Goal: Task Accomplishment & Management: Use online tool/utility

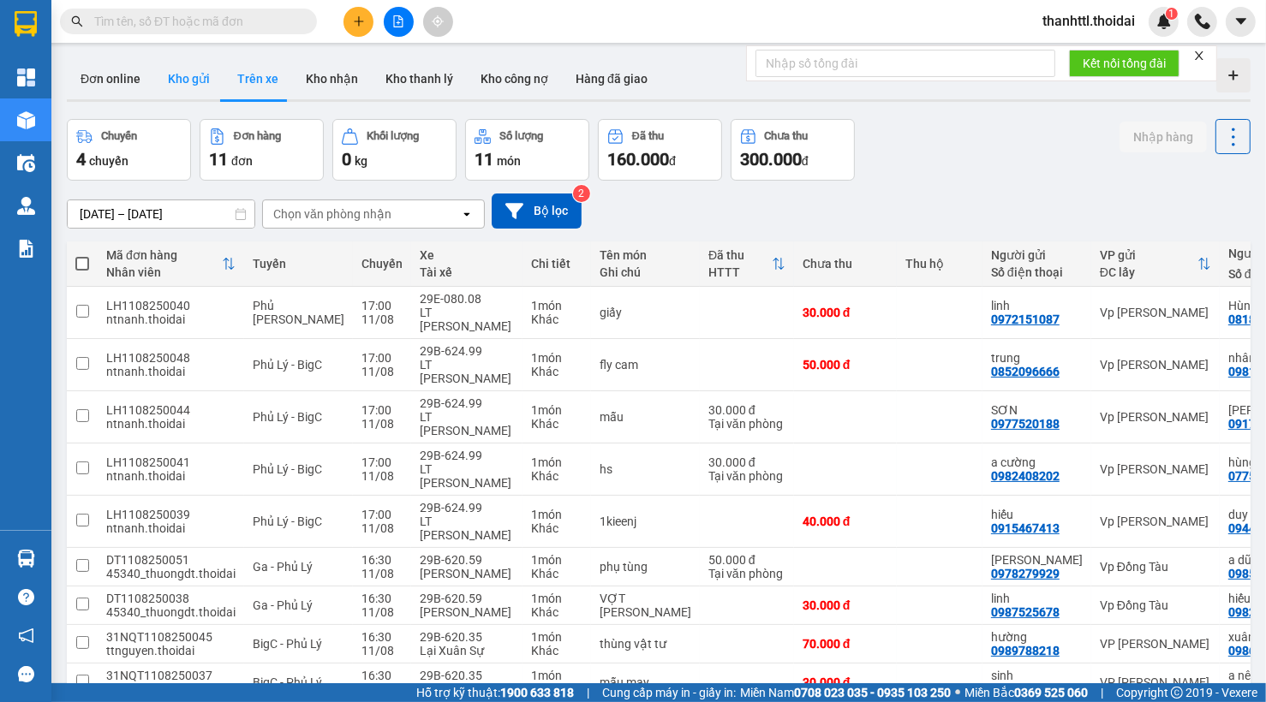
click at [185, 80] on button "Kho gửi" at bounding box center [188, 78] width 69 height 41
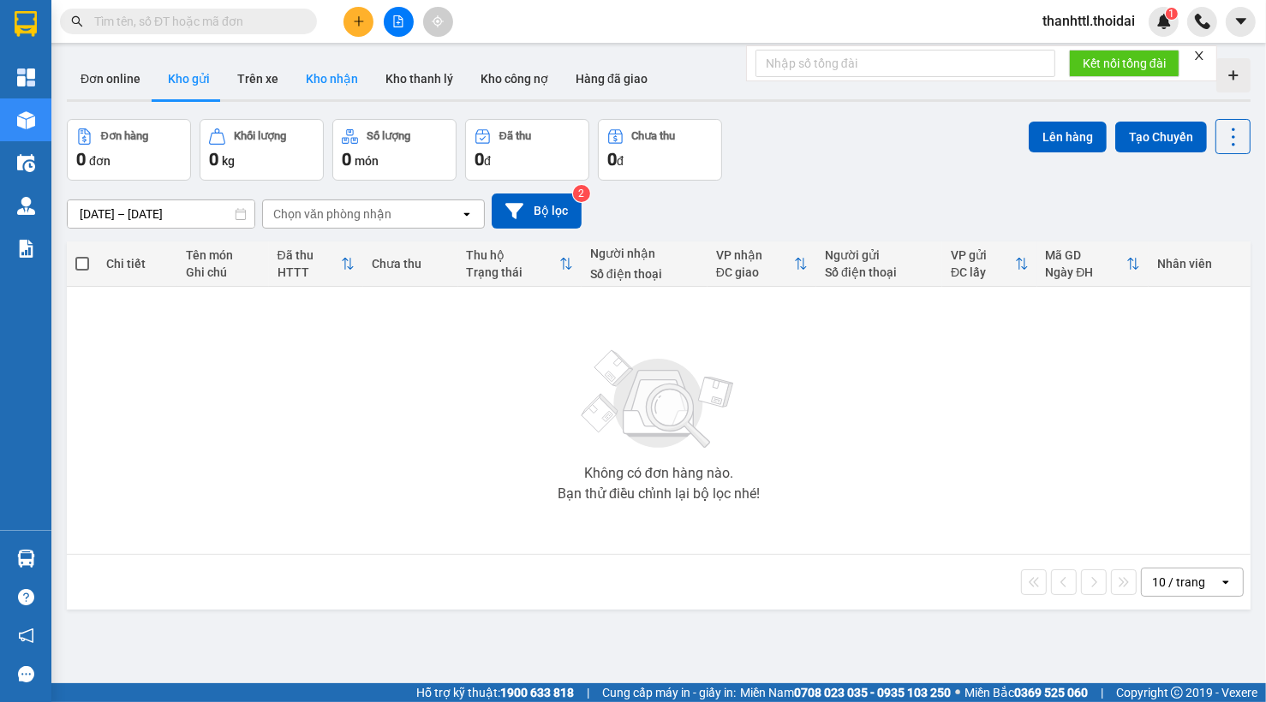
drag, startPoint x: 181, startPoint y: 84, endPoint x: 311, endPoint y: 87, distance: 130.2
click at [181, 89] on button "Kho gửi" at bounding box center [188, 78] width 69 height 41
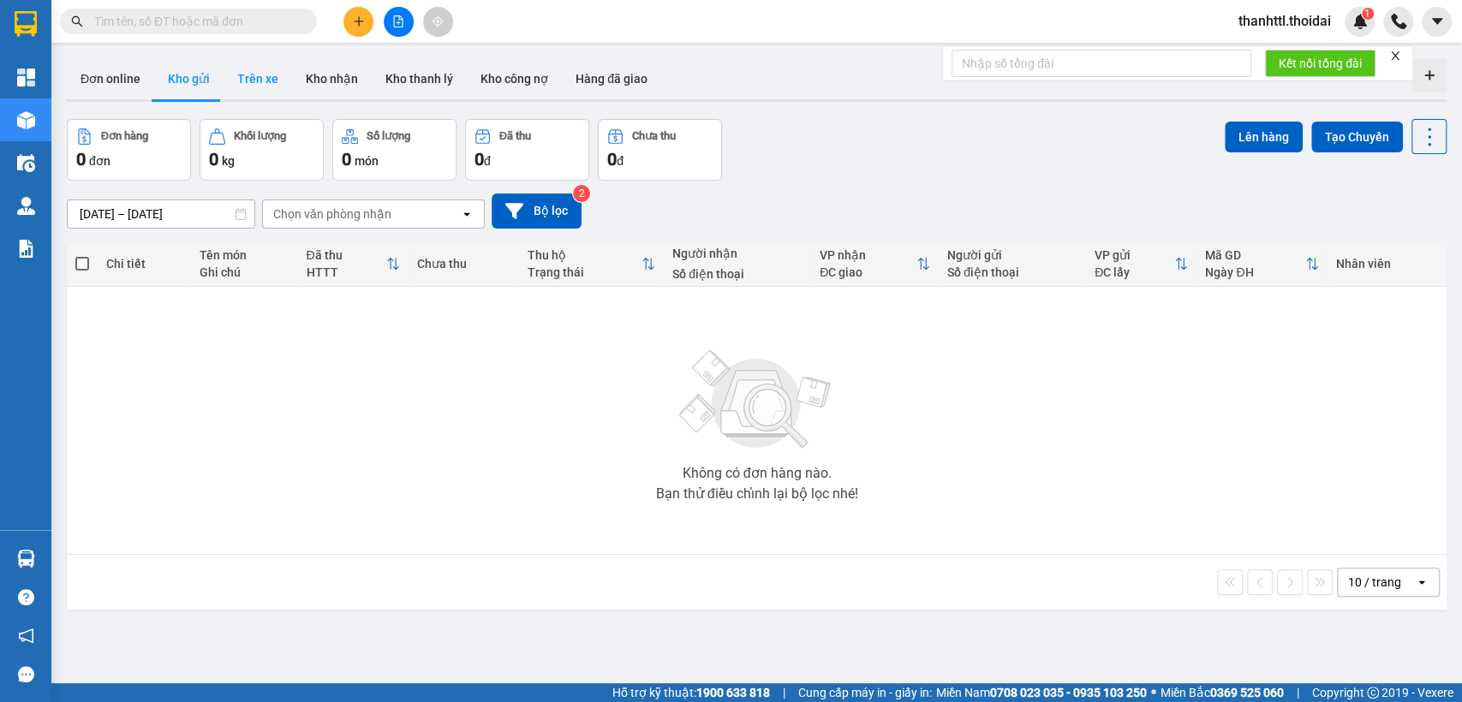
click at [254, 89] on button "Trên xe" at bounding box center [258, 78] width 69 height 41
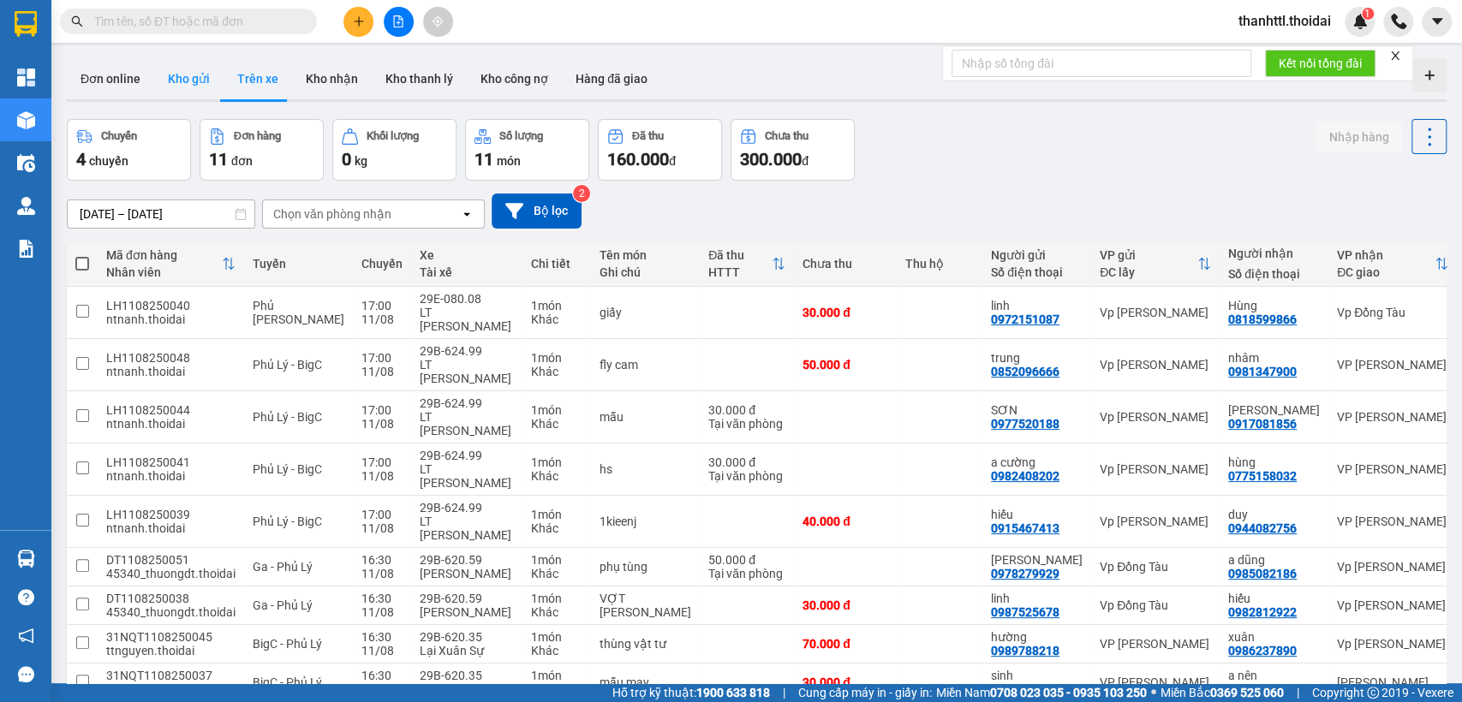
click at [191, 76] on button "Kho gửi" at bounding box center [188, 78] width 69 height 41
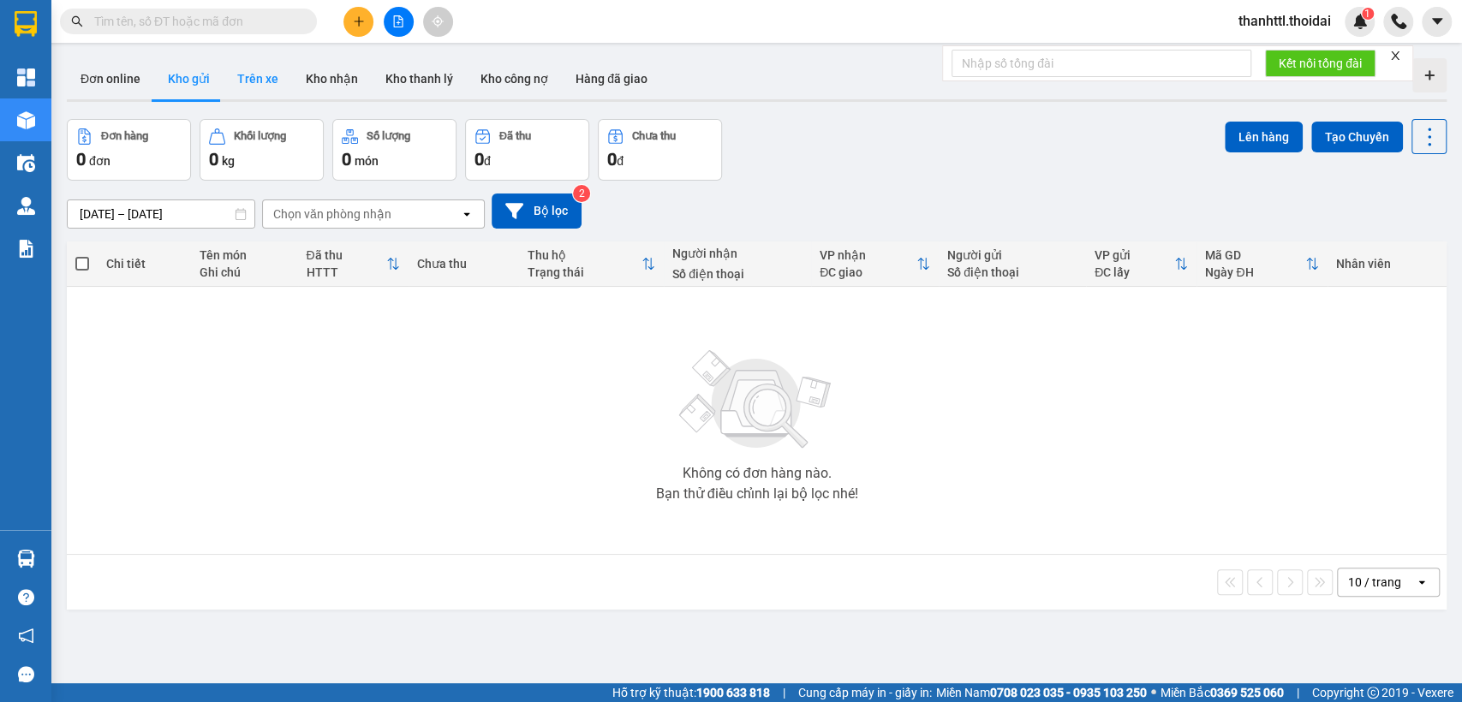
click at [262, 72] on button "Trên xe" at bounding box center [258, 78] width 69 height 41
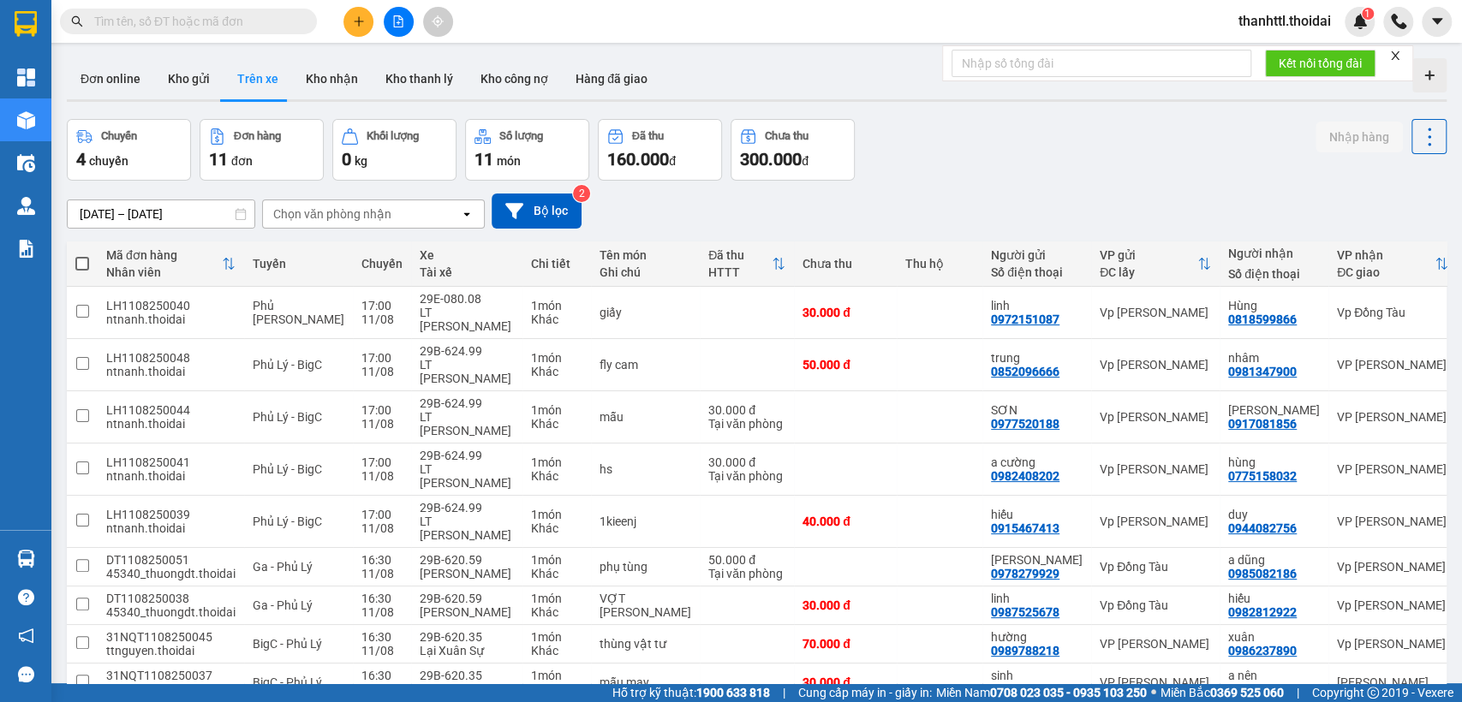
scroll to position [146, 0]
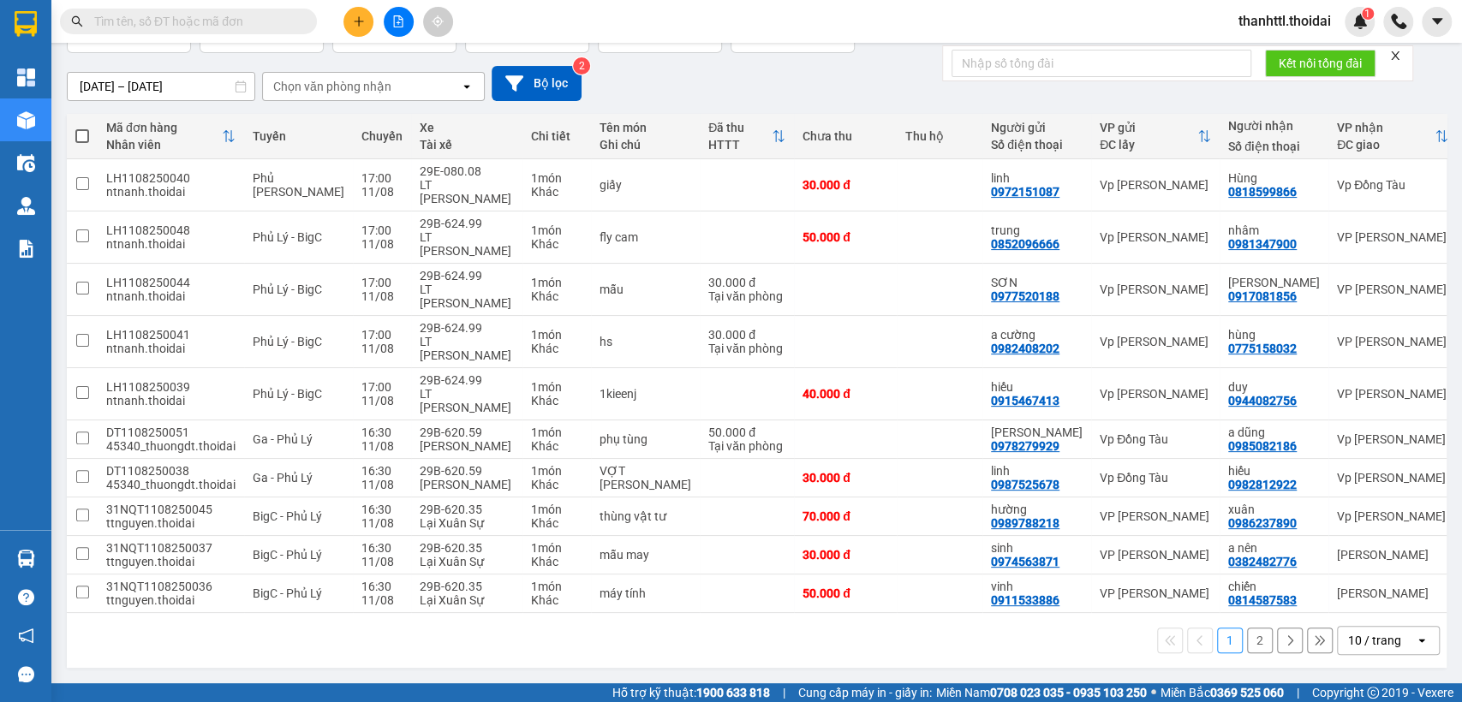
click at [1247, 641] on button "2" at bounding box center [1260, 641] width 26 height 26
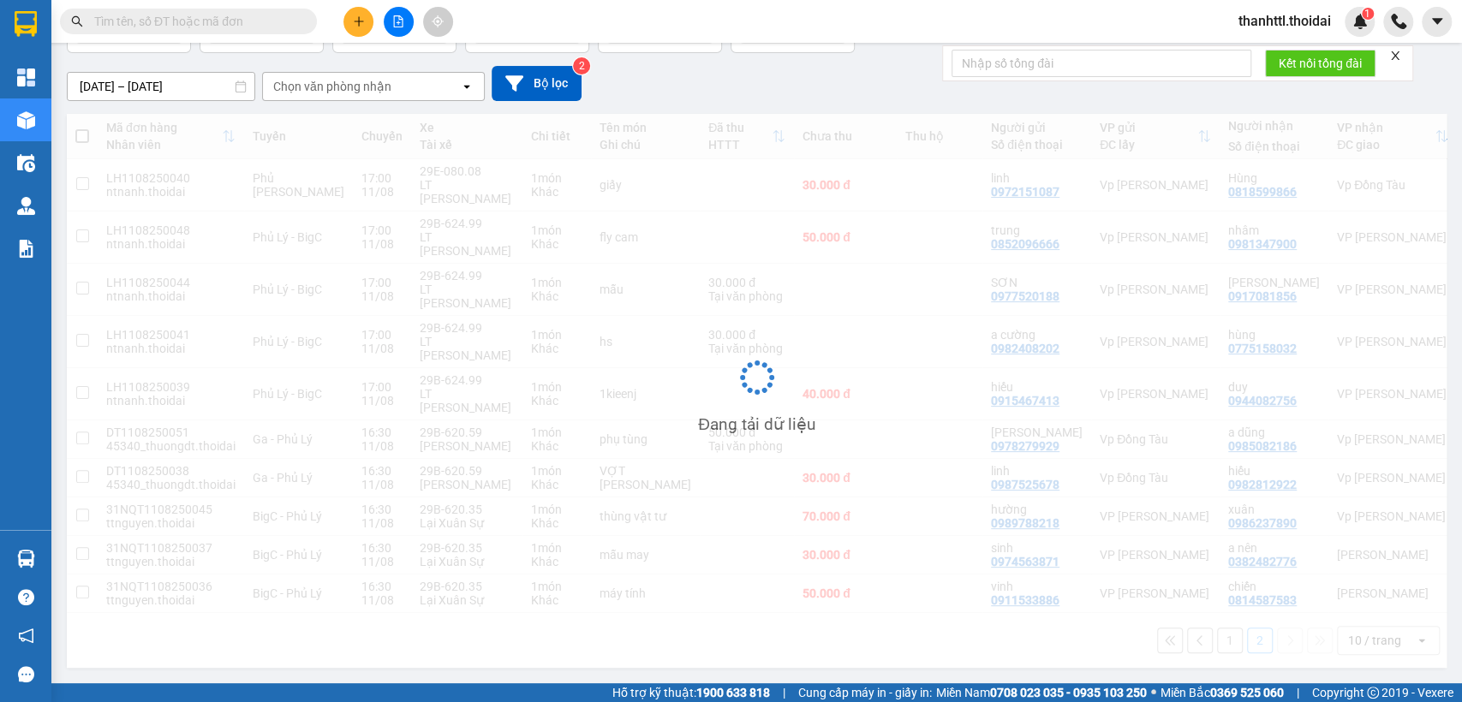
scroll to position [79, 0]
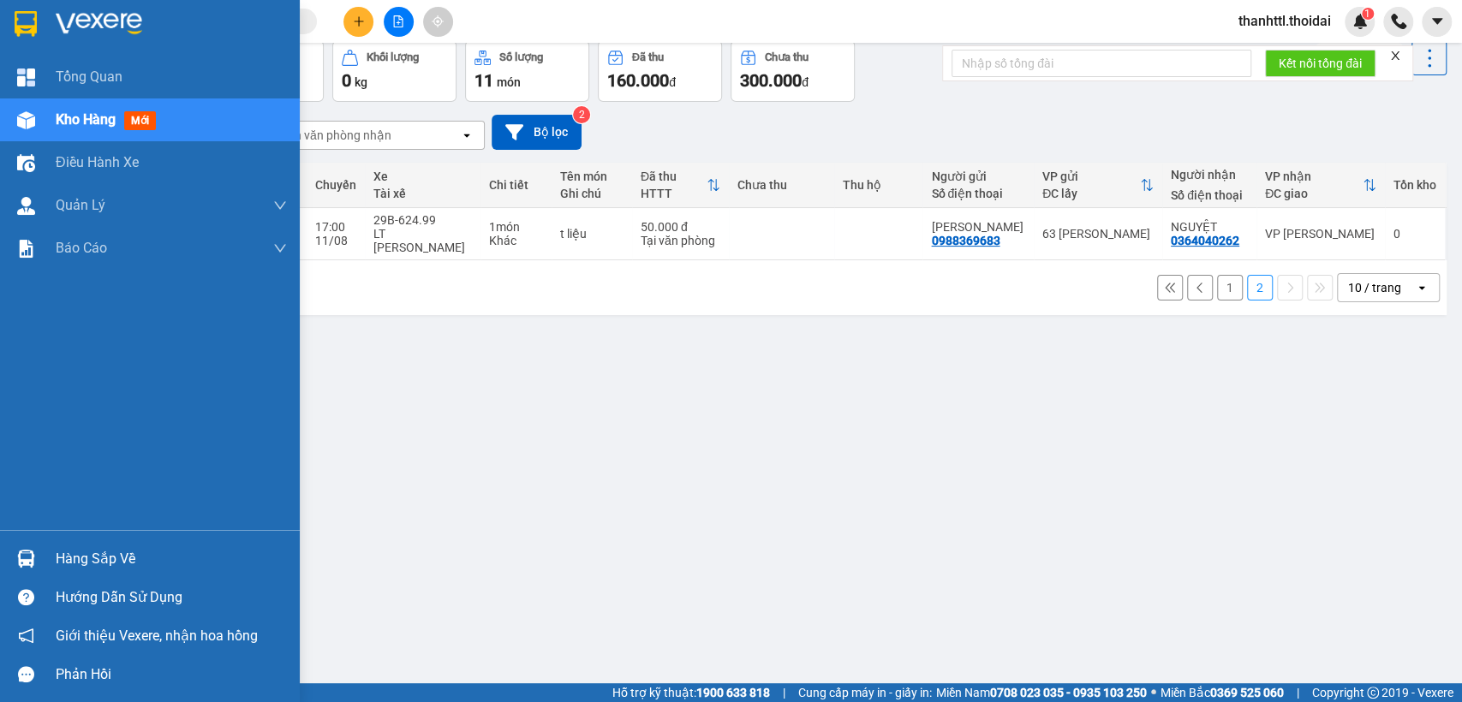
click at [121, 550] on div "Hàng sắp về" at bounding box center [171, 559] width 231 height 26
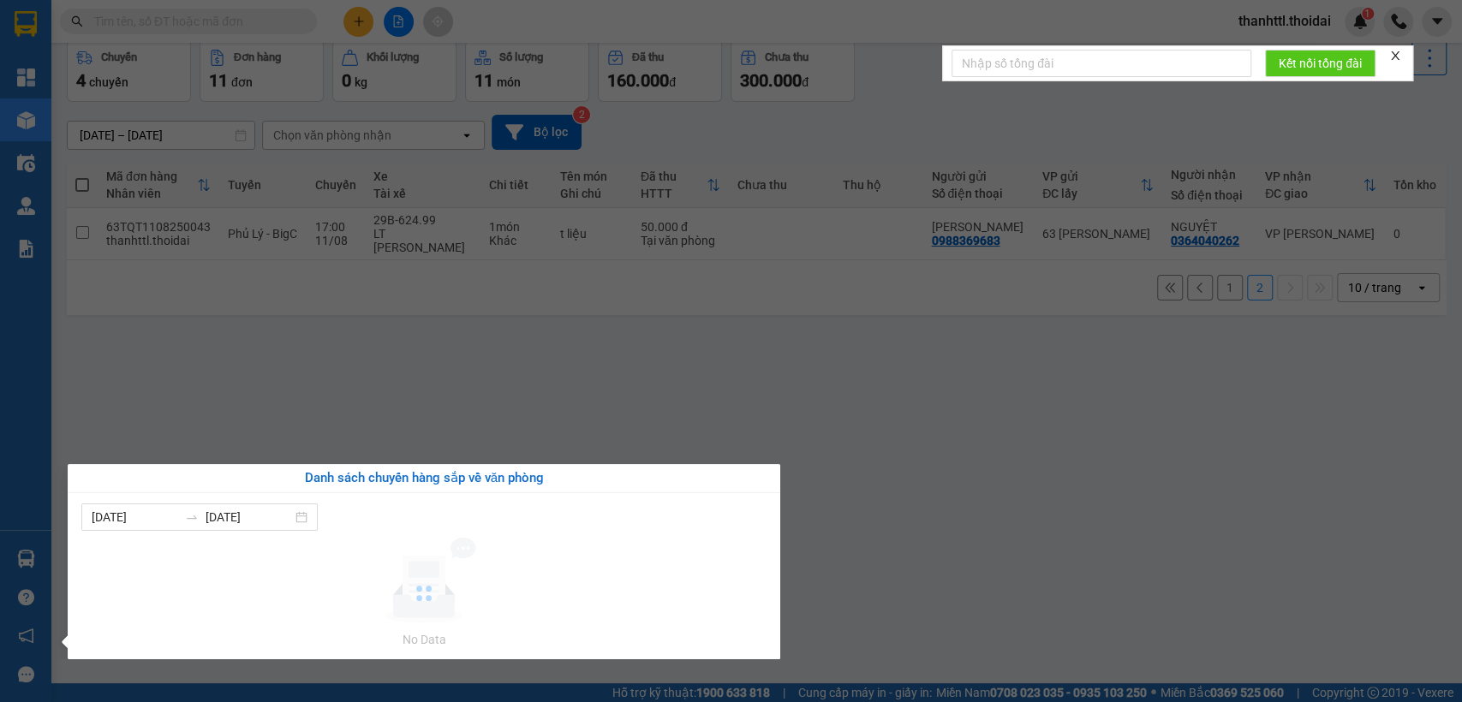
click at [733, 402] on section "Kết quả tìm kiếm ( 0 ) Bộ lọc No Data thanhttl.thoidai 1 Tổng Quan Kho hàng mới…" at bounding box center [731, 351] width 1462 height 702
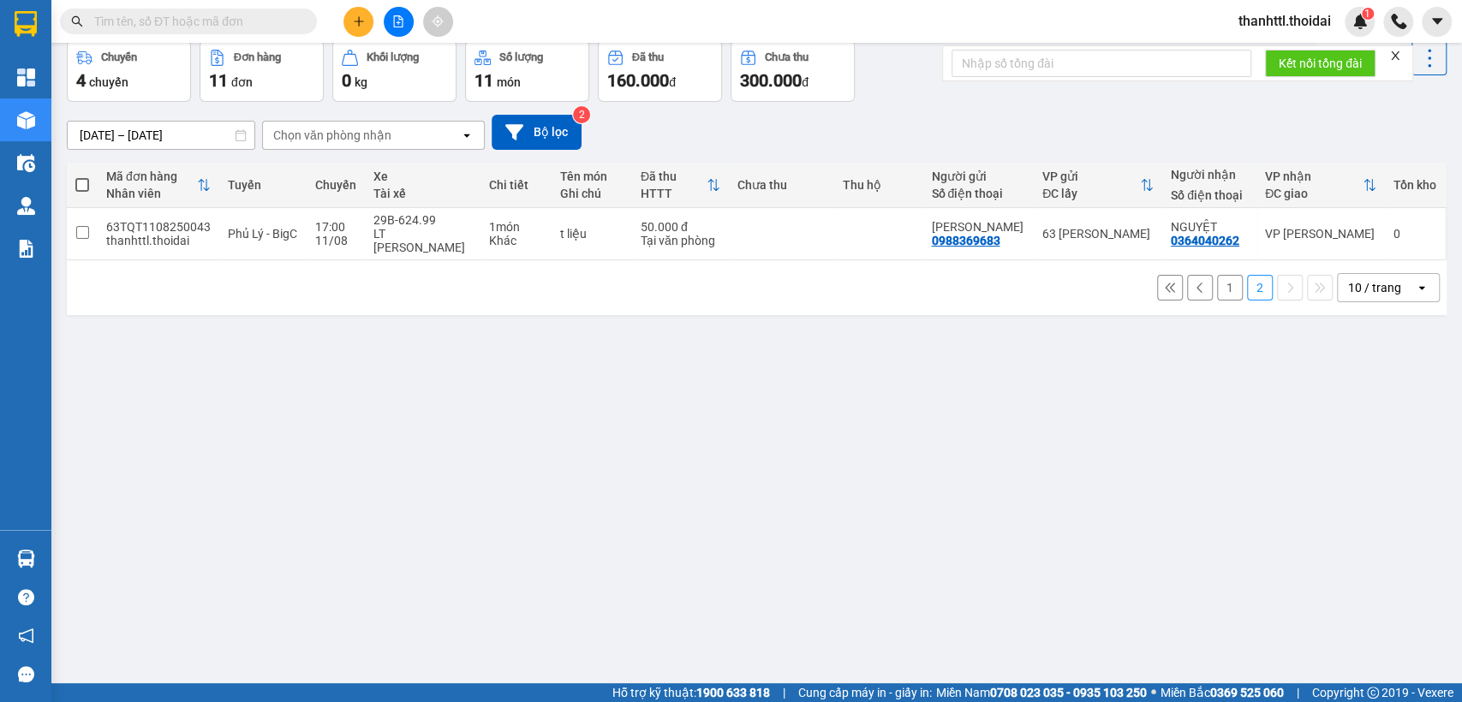
scroll to position [0, 0]
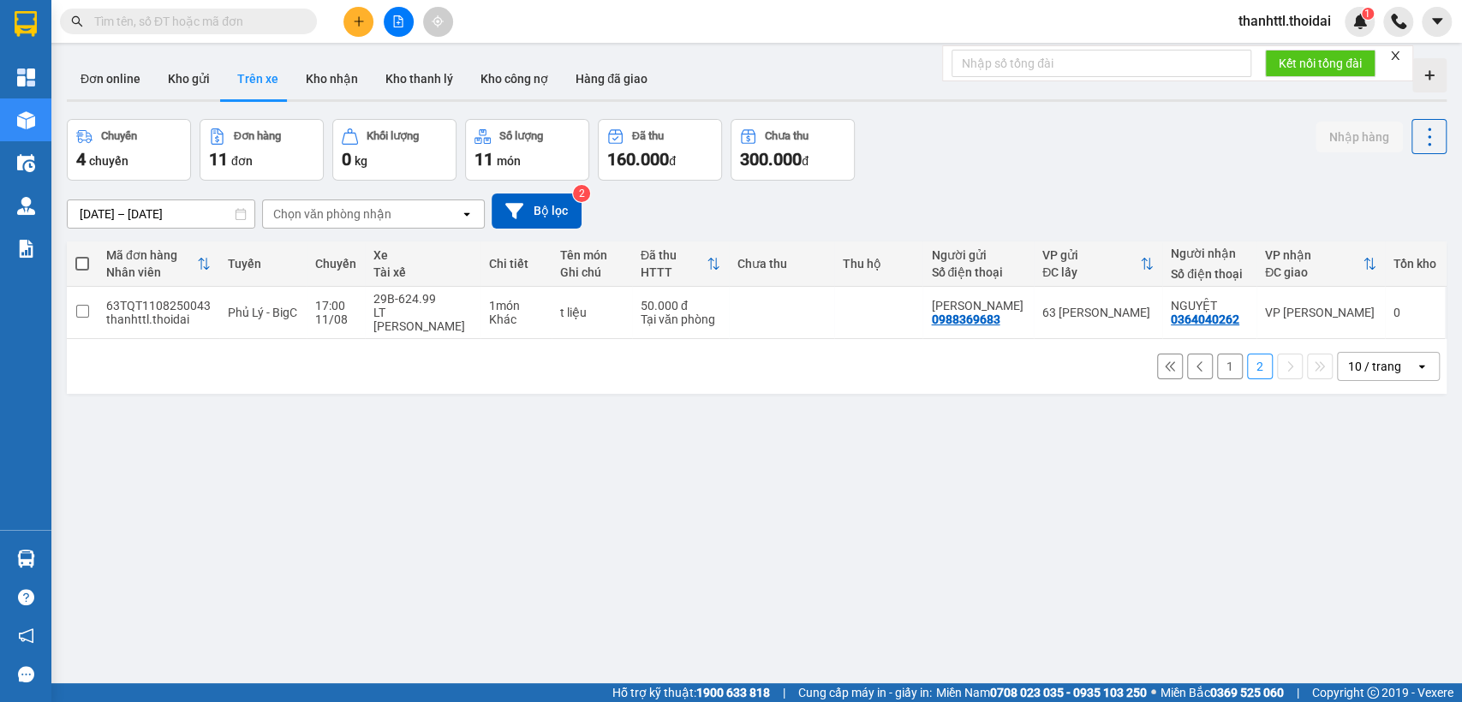
click at [253, 77] on button "Trên xe" at bounding box center [258, 78] width 69 height 41
click at [194, 18] on input "text" at bounding box center [195, 21] width 202 height 19
click at [185, 78] on button "Kho gửi" at bounding box center [188, 78] width 69 height 41
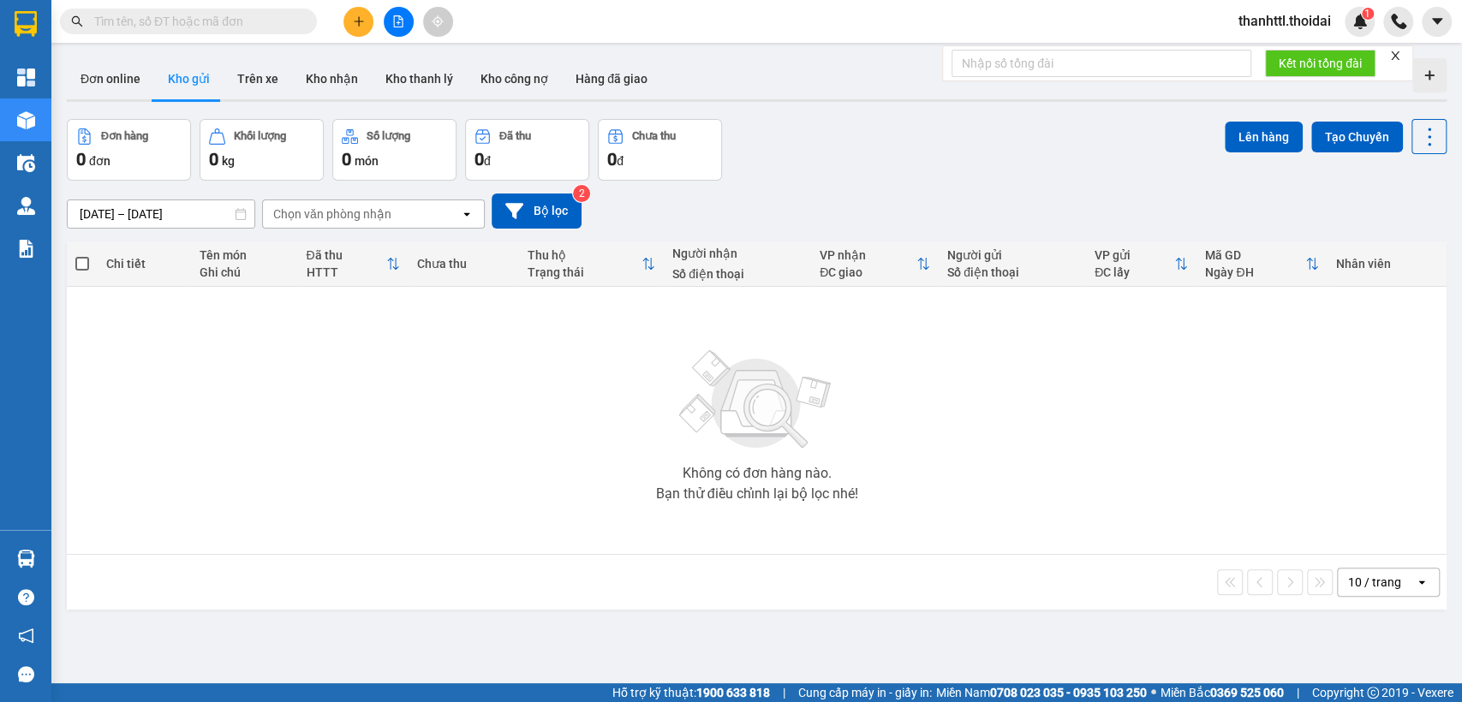
click at [218, 24] on input "text" at bounding box center [195, 21] width 202 height 19
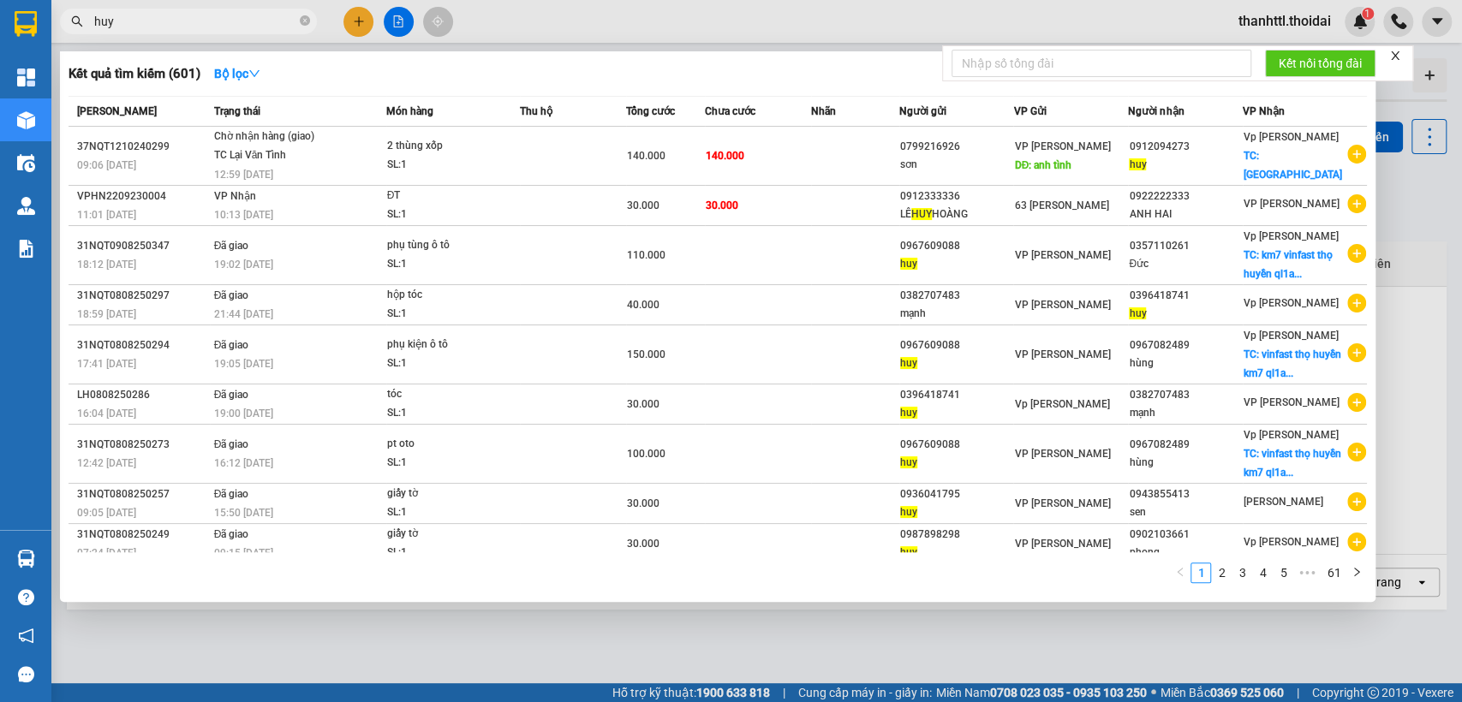
type input "huy"
drag, startPoint x: 160, startPoint y: 10, endPoint x: 109, endPoint y: 17, distance: 51.8
click at [110, 16] on span "huy" at bounding box center [188, 22] width 257 height 26
click at [301, 22] on icon "close-circle" at bounding box center [305, 20] width 10 height 10
